Goal: Download file/media

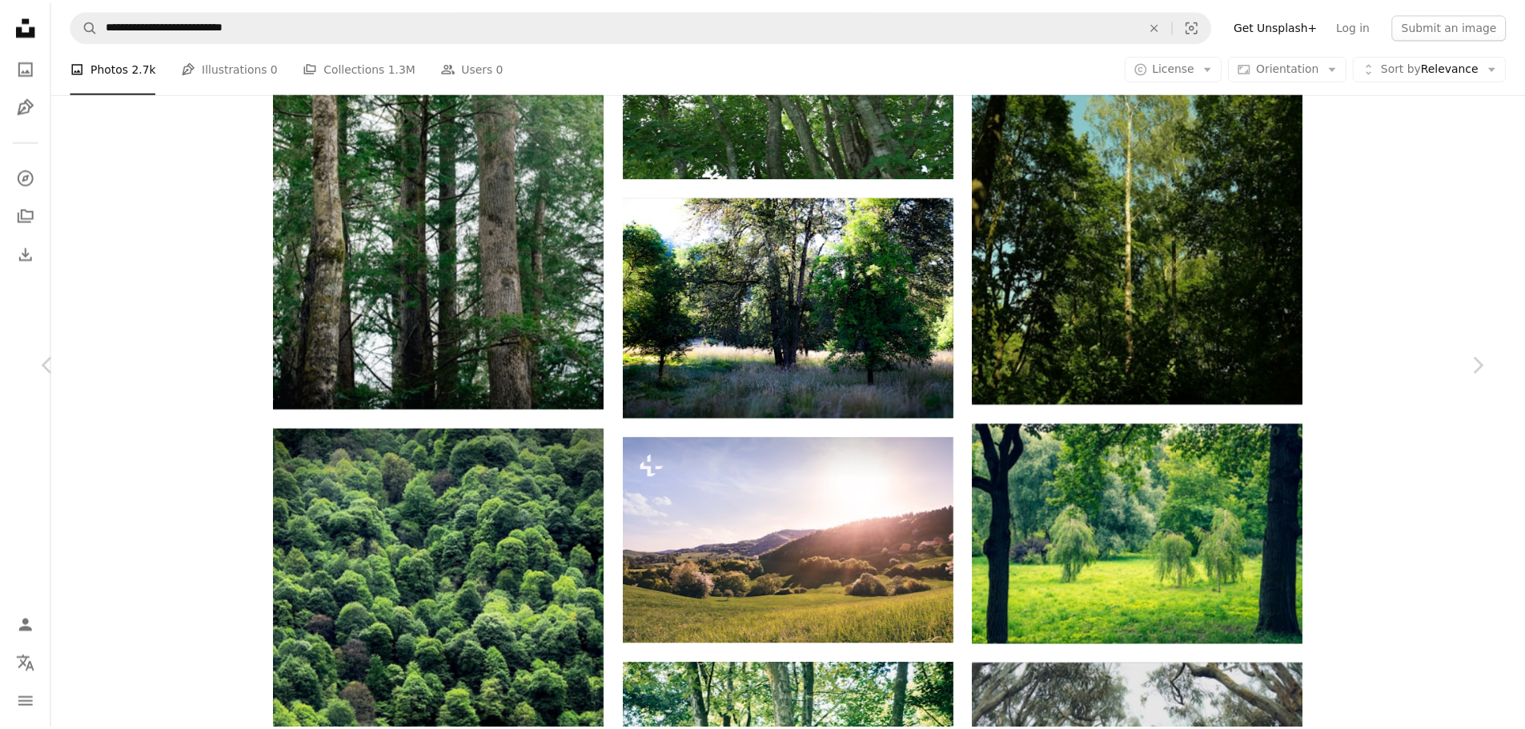
scroll to position [48500, 0]
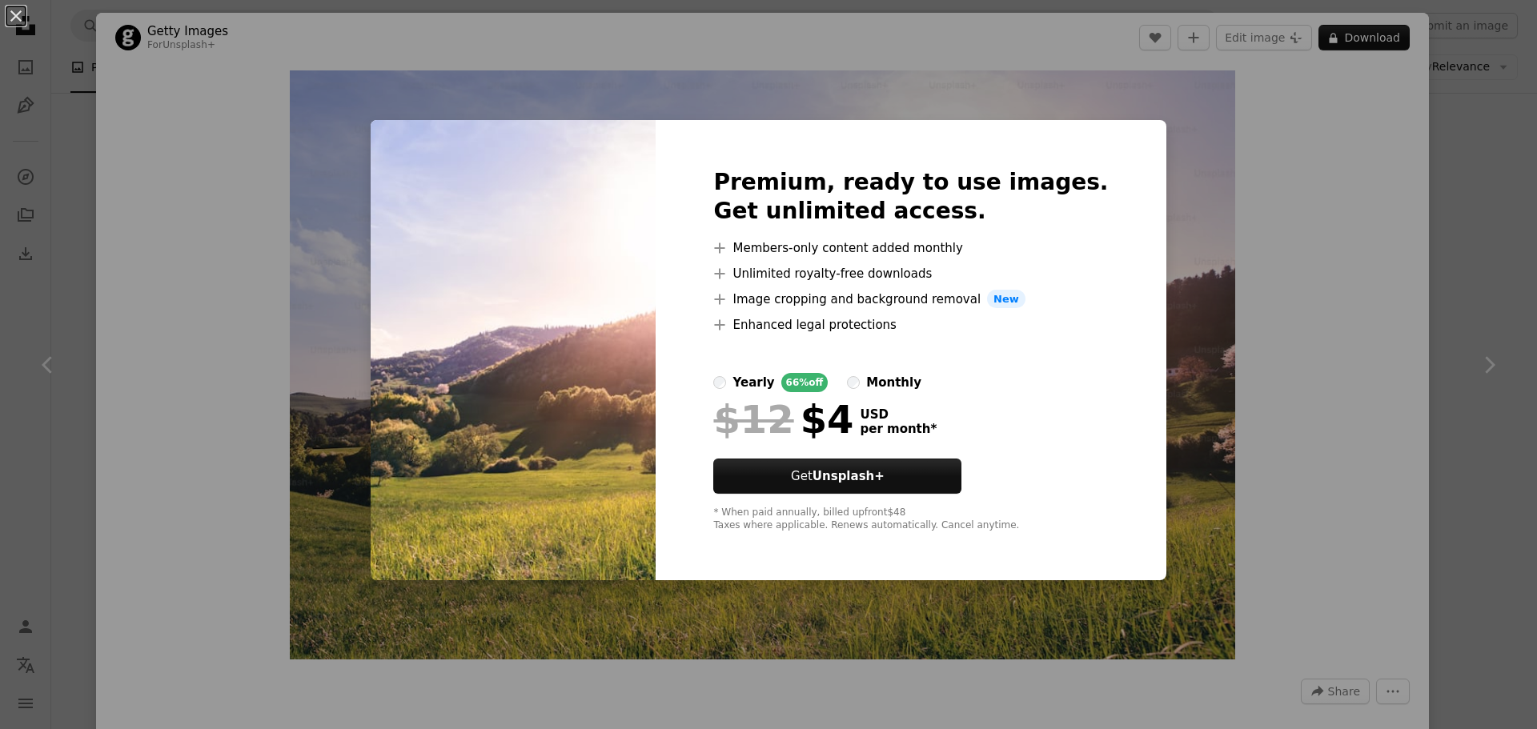
click at [1403, 256] on div "An X shape Premium, ready to use images. Get unlimited access. A plus sign Memb…" at bounding box center [768, 364] width 1537 height 729
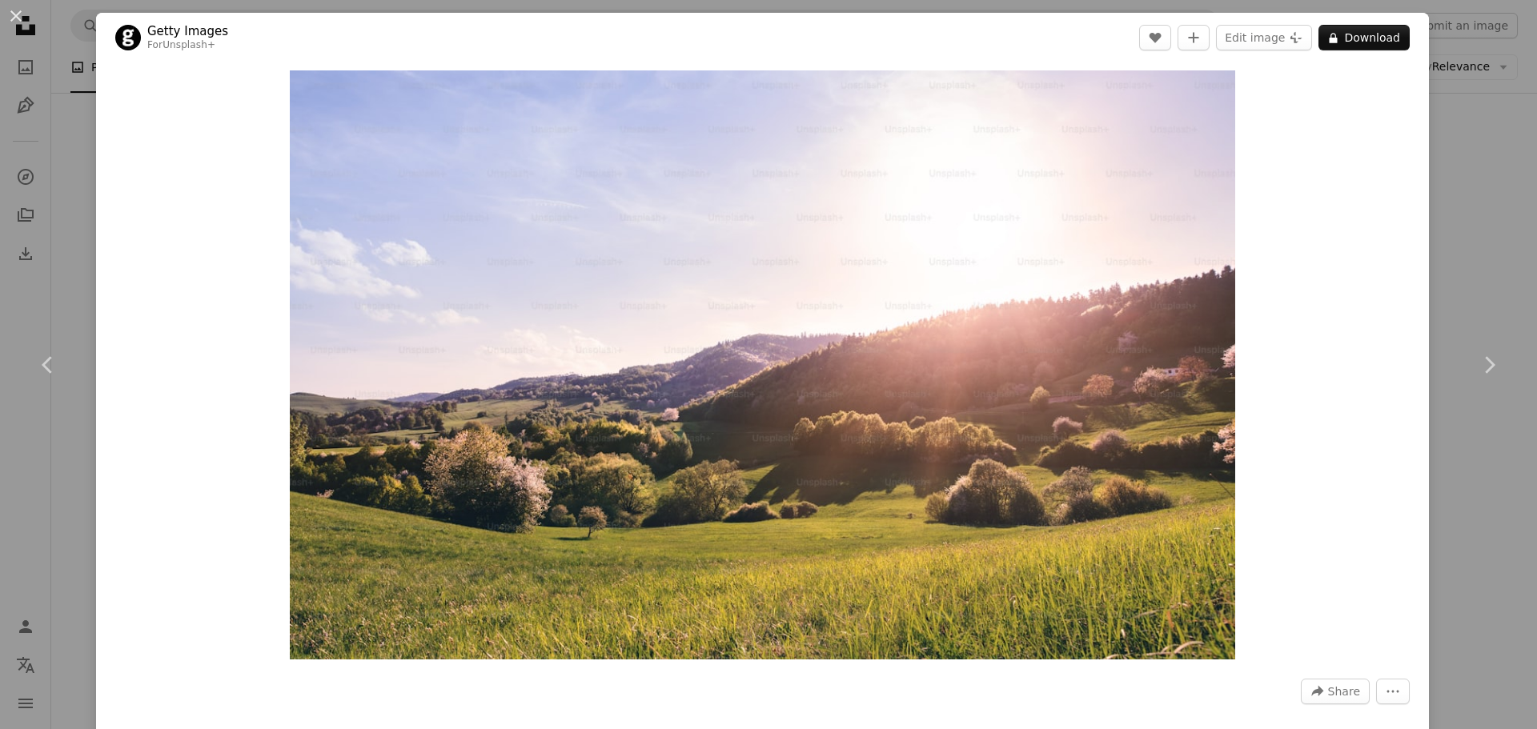
click at [1447, 237] on div "An X shape Chevron left Chevron right Getty Images For Unsplash+ A heart A plus…" at bounding box center [768, 364] width 1537 height 729
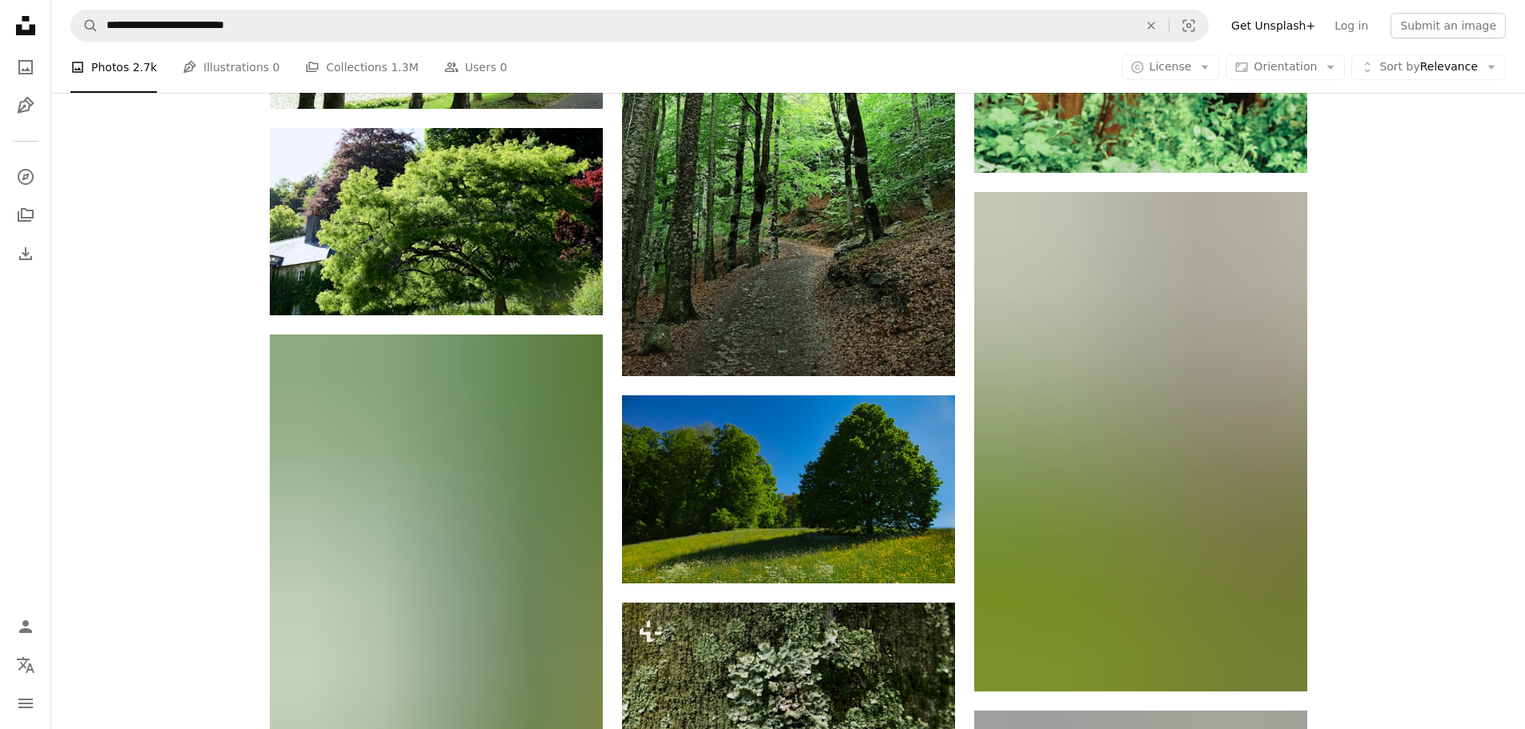
scroll to position [53462, 0]
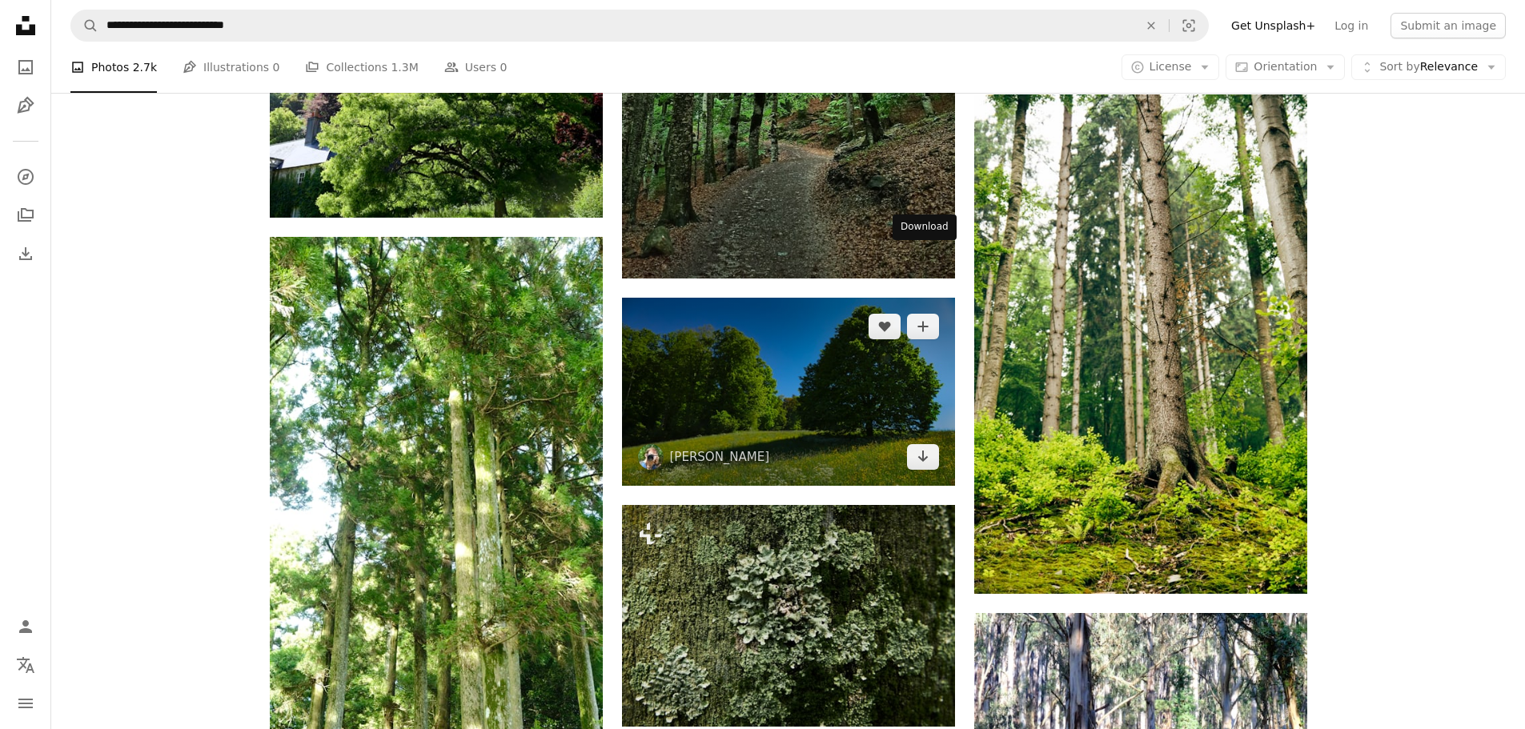
click at [834, 298] on img at bounding box center [788, 392] width 333 height 188
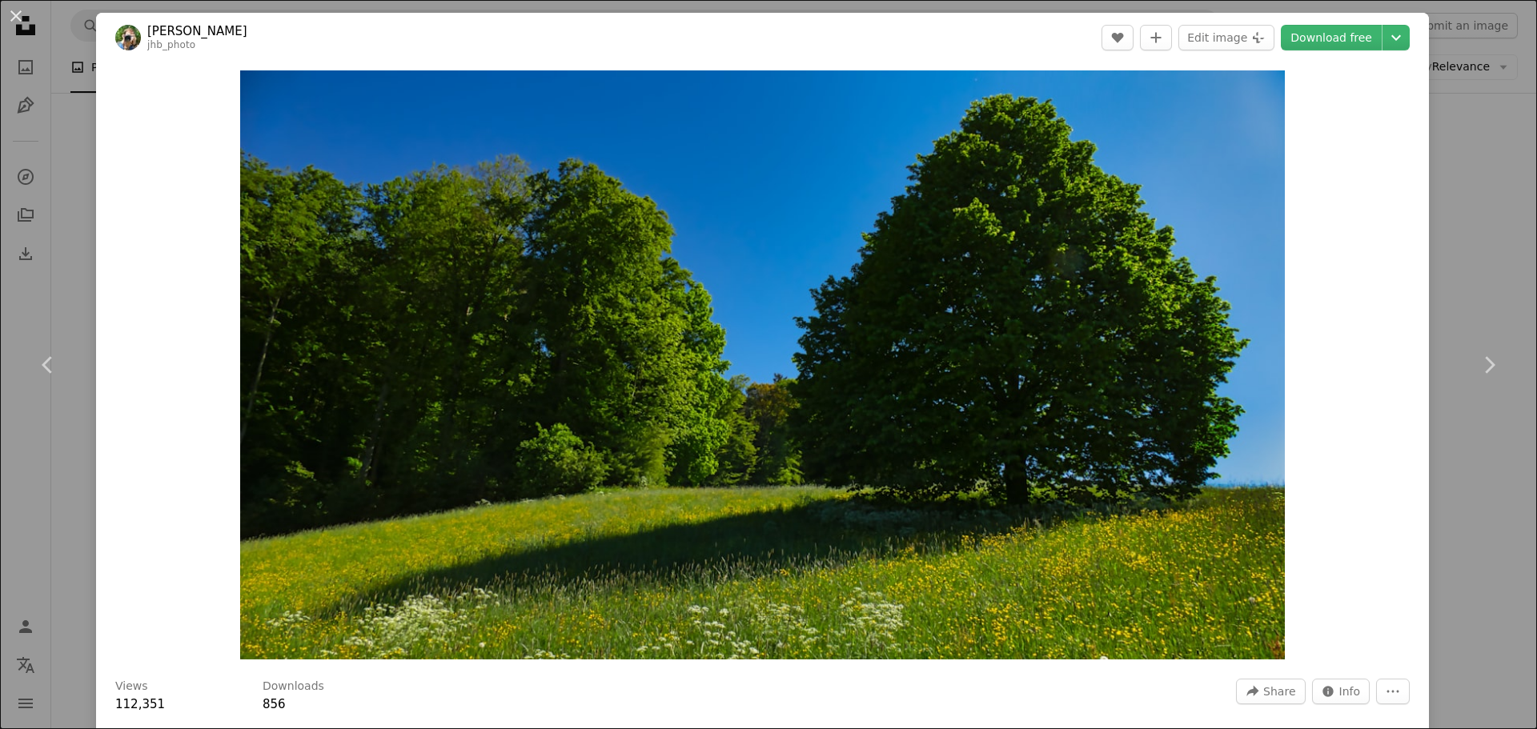
click at [1430, 257] on div "An X shape Chevron left Chevron right [PERSON_NAME] jhb_photo A heart A plus si…" at bounding box center [768, 364] width 1537 height 729
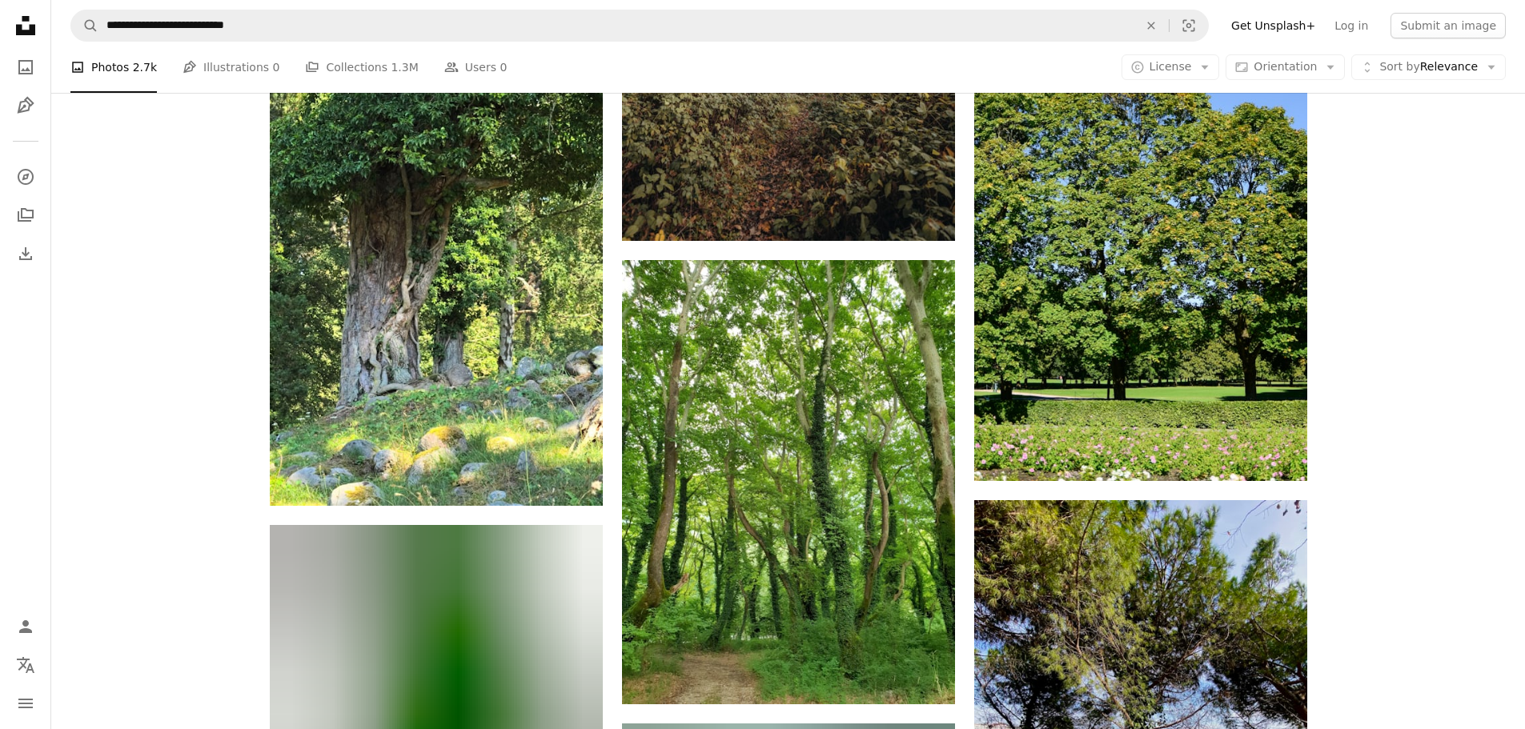
scroll to position [58984, 0]
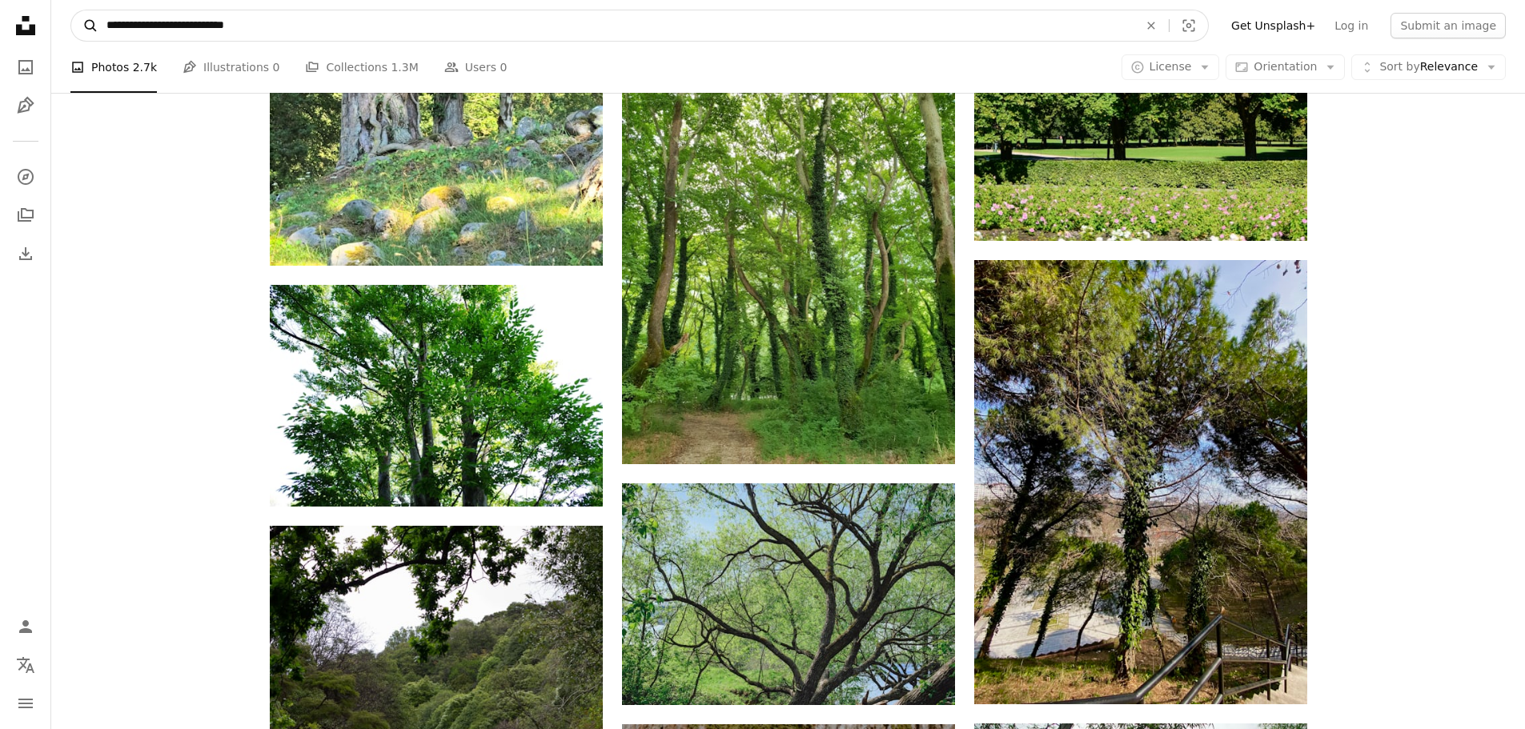
drag, startPoint x: 142, startPoint y: 29, endPoint x: 82, endPoint y: 18, distance: 60.3
click at [82, 18] on form "**********" at bounding box center [639, 26] width 1138 height 32
type input "**********"
click button "A magnifying glass" at bounding box center [84, 25] width 27 height 30
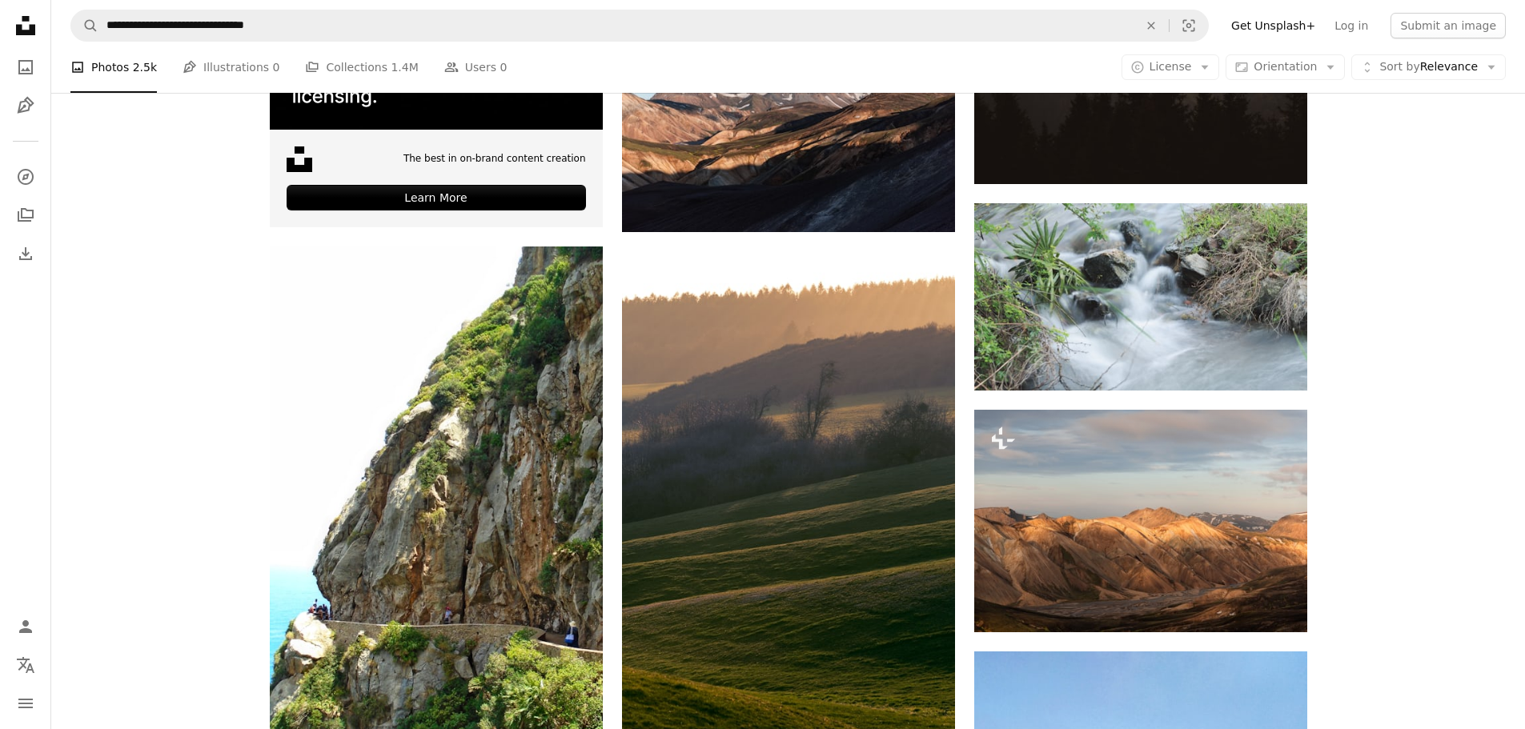
scroll to position [2881, 0]
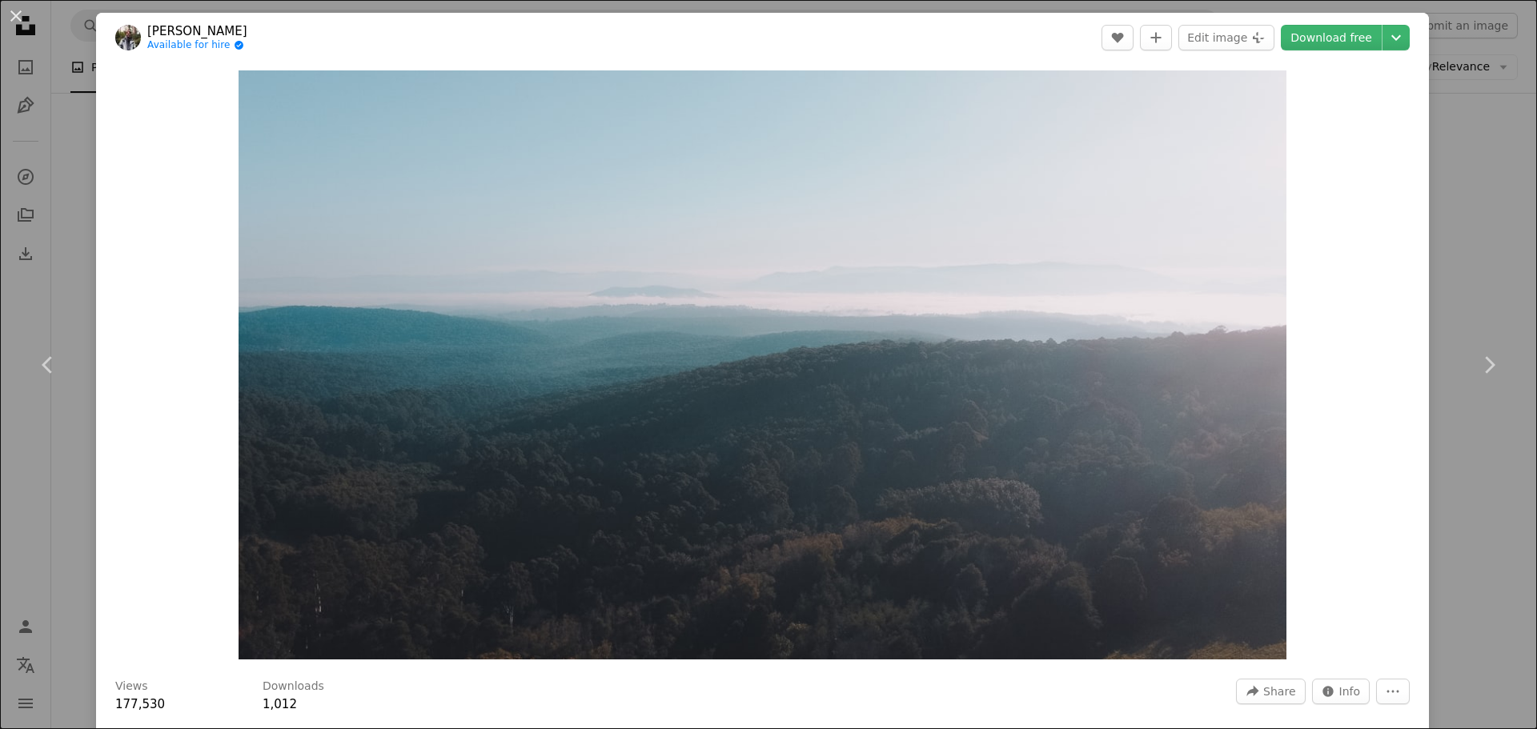
click at [1457, 287] on div "An X shape Chevron left Chevron right [PERSON_NAME] Available for hire A checkm…" at bounding box center [768, 364] width 1537 height 729
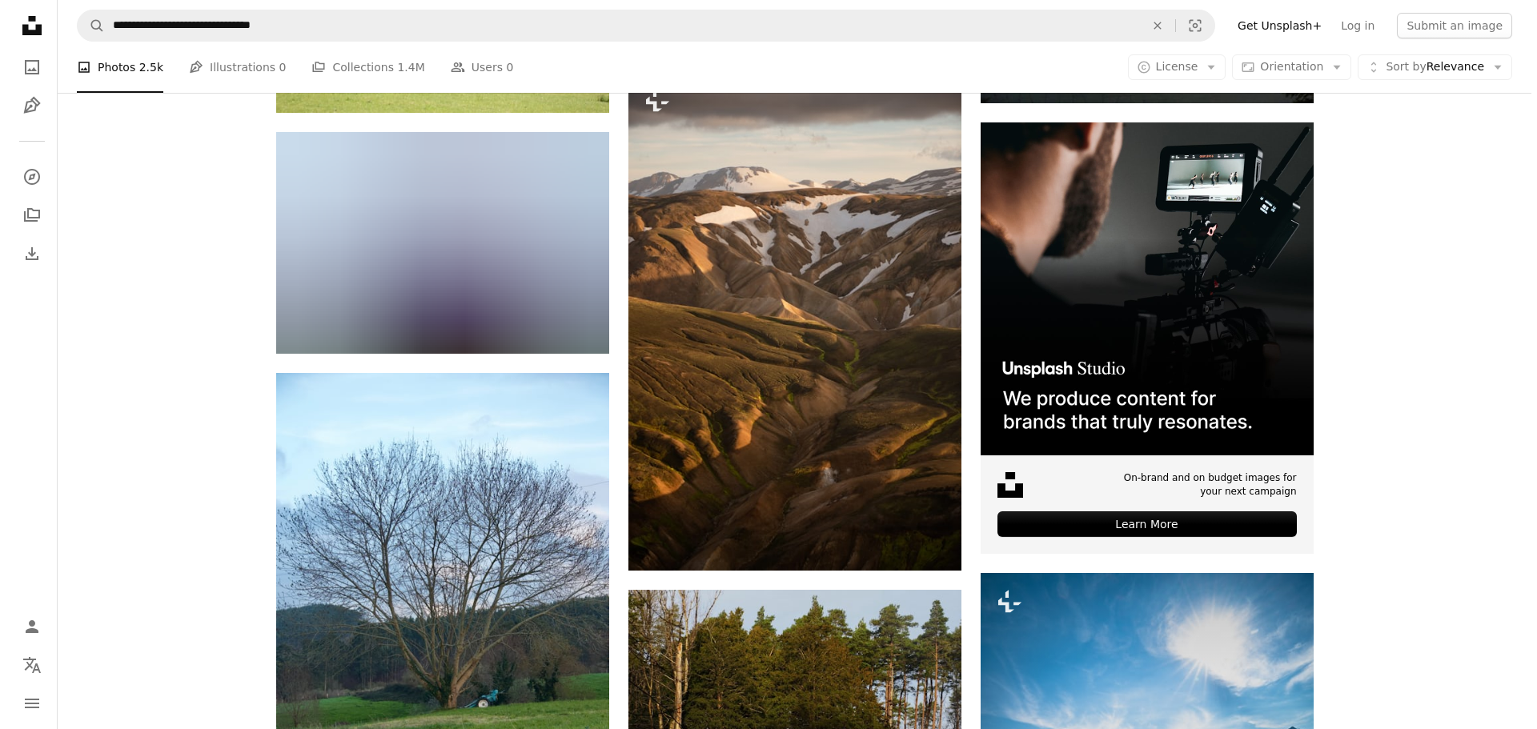
scroll to position [5042, 0]
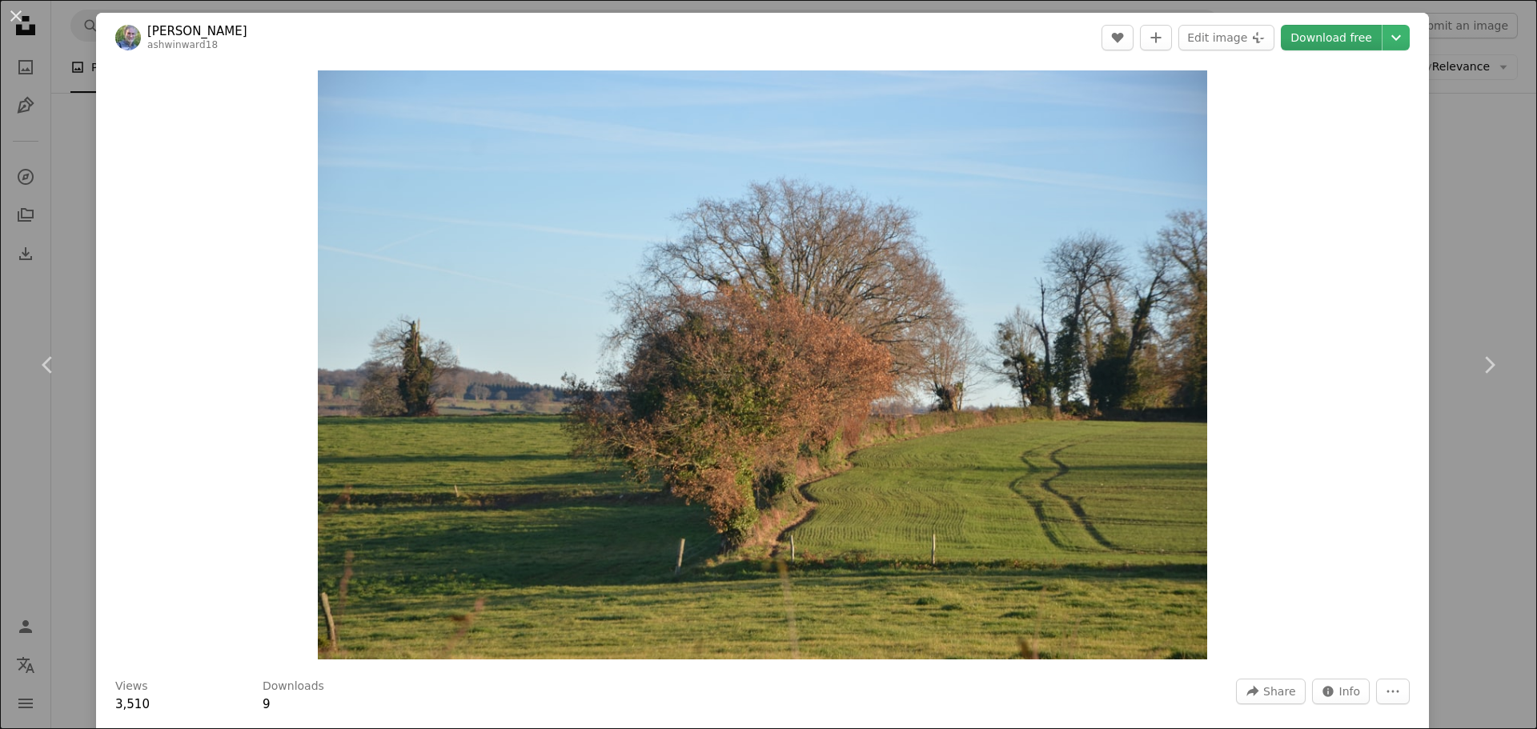
click at [1332, 37] on link "Download free" at bounding box center [1331, 38] width 101 height 26
